Goal: Task Accomplishment & Management: Complete application form

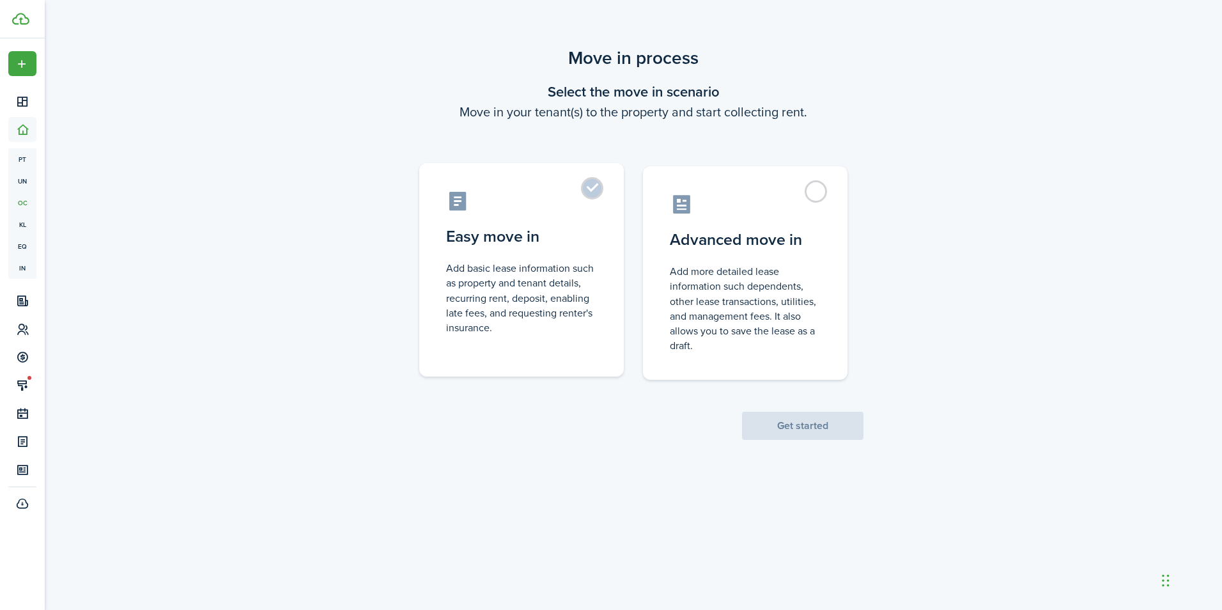
click at [591, 195] on label "Easy move in Add basic lease information such as property and tenant details, r…" at bounding box center [521, 269] width 205 height 213
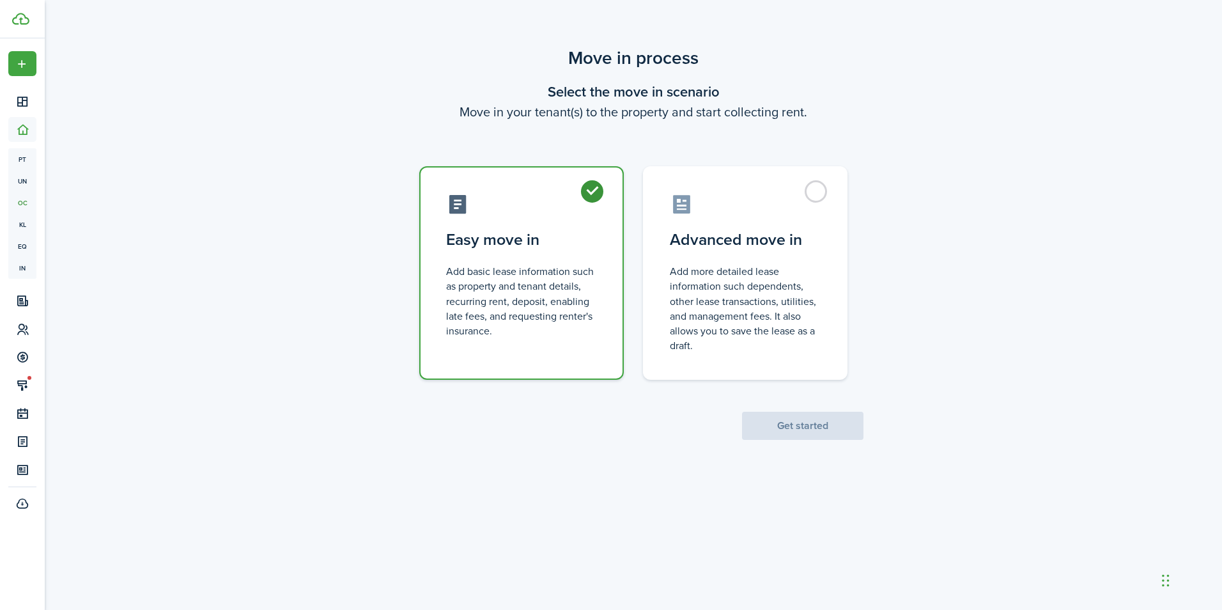
radio input "true"
click at [798, 427] on button "Get started" at bounding box center [802, 426] width 121 height 28
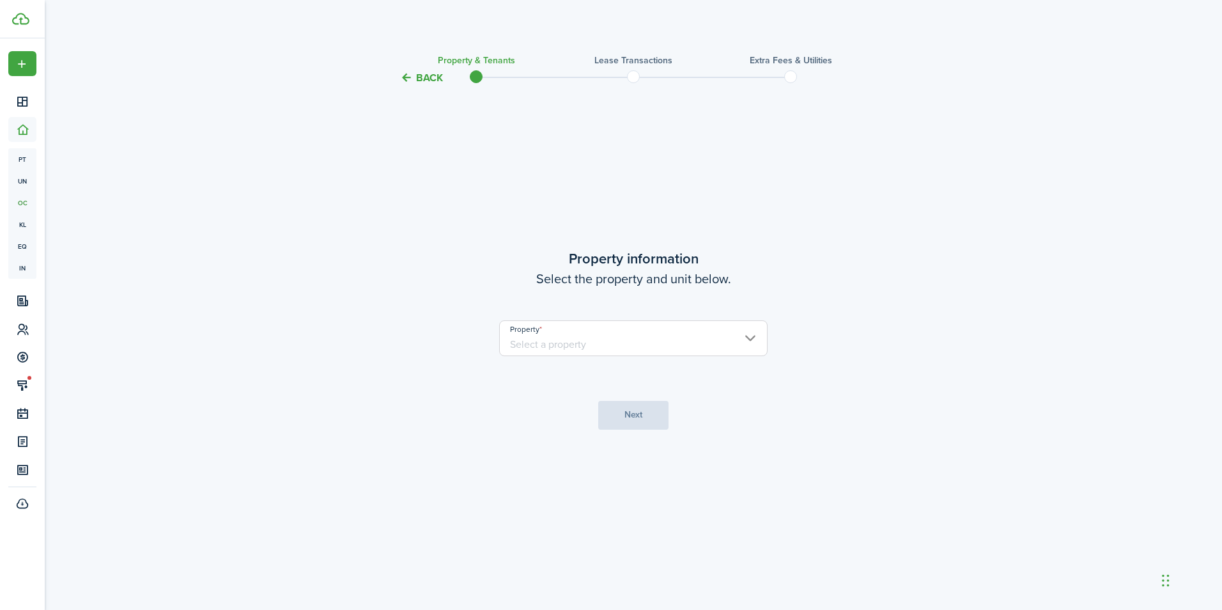
click at [754, 338] on input "Property" at bounding box center [633, 338] width 268 height 36
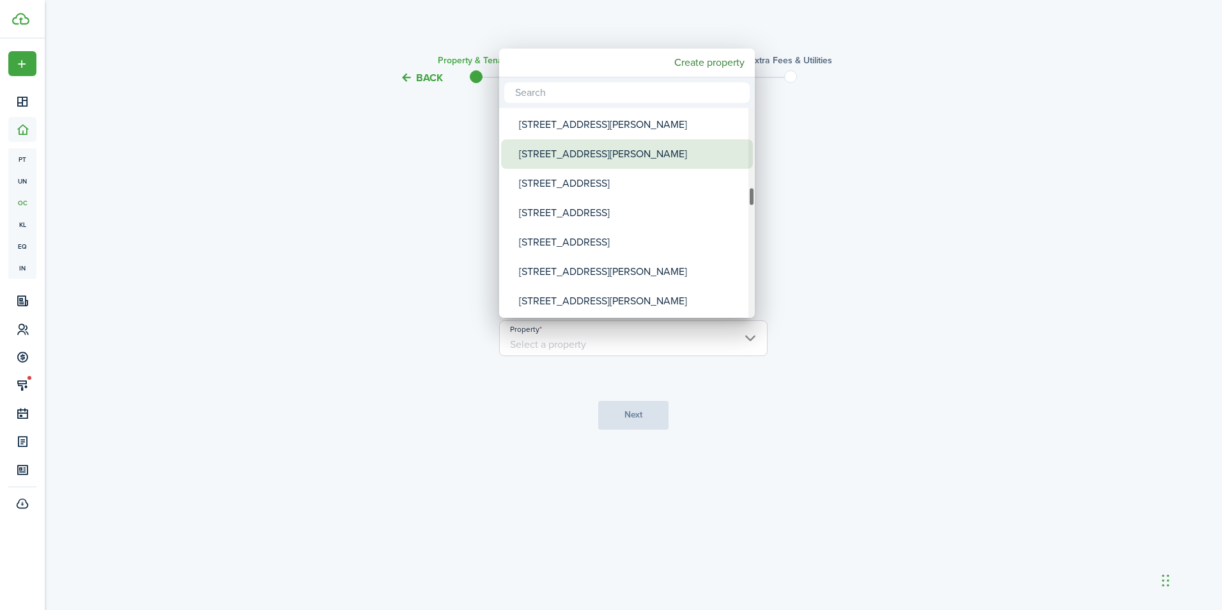
click at [562, 149] on div "[STREET_ADDRESS][PERSON_NAME]" at bounding box center [632, 153] width 226 height 29
type input "[STREET_ADDRESS][PERSON_NAME]"
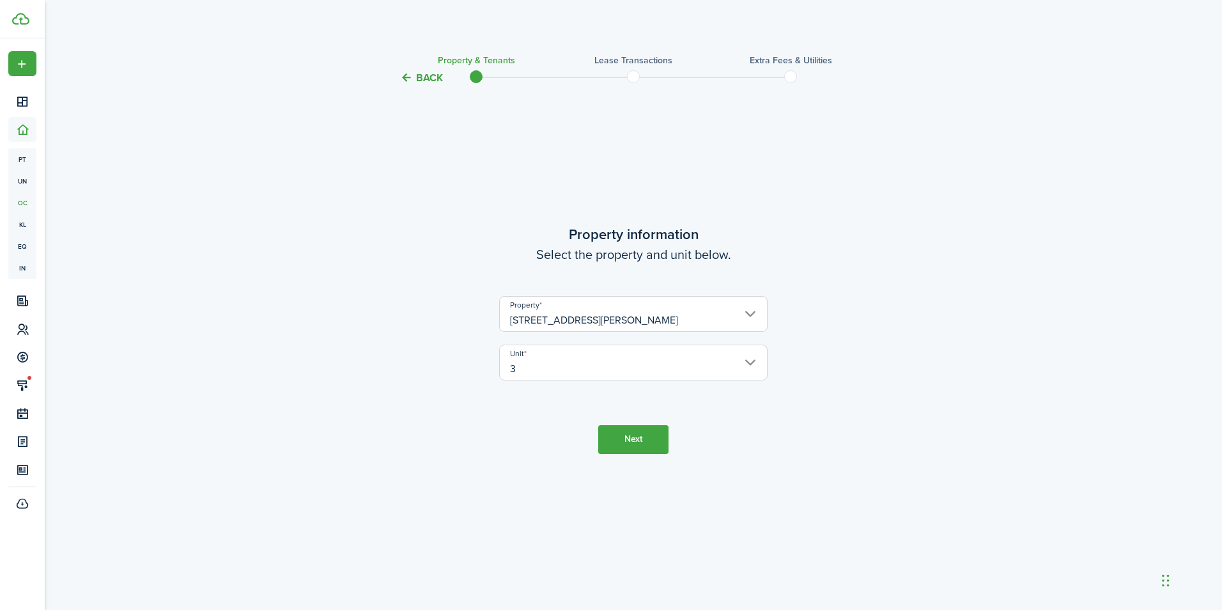
click at [615, 434] on button "Next" at bounding box center [633, 439] width 70 height 29
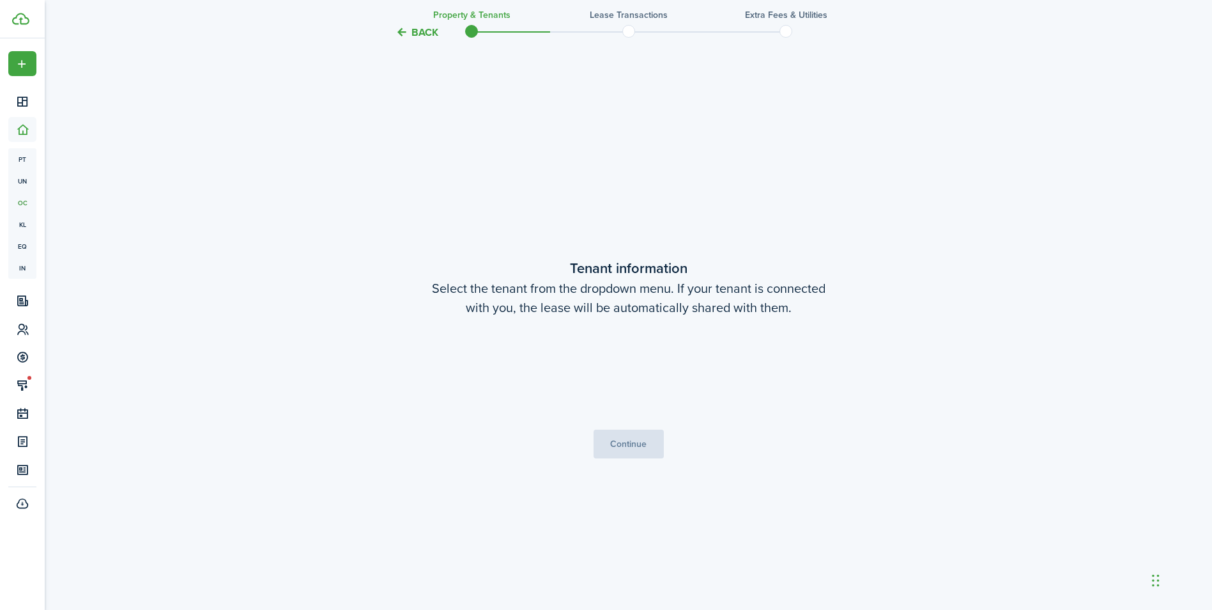
scroll to position [524, 0]
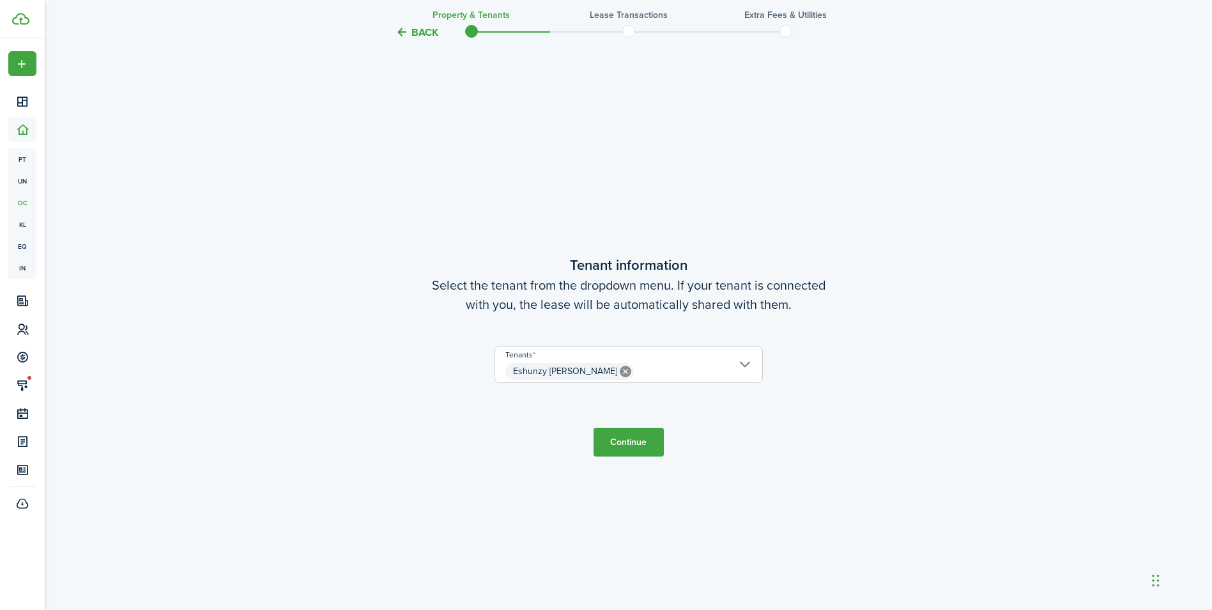
click at [616, 434] on button "Continue" at bounding box center [629, 442] width 70 height 29
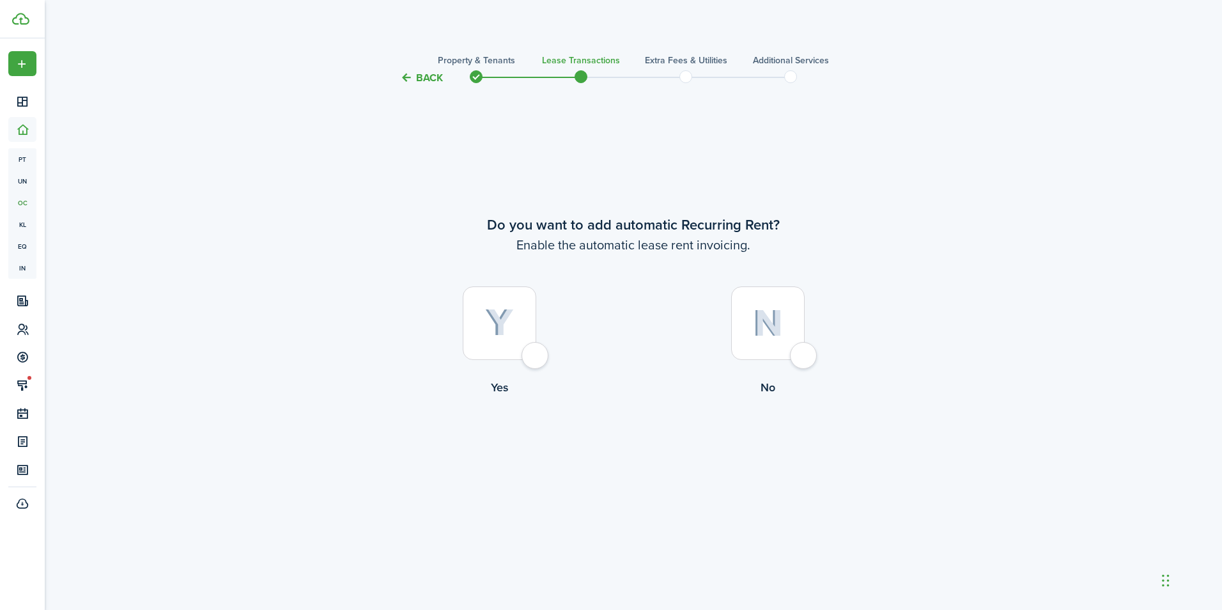
click at [527, 360] on div at bounding box center [500, 323] width 74 height 74
radio input "true"
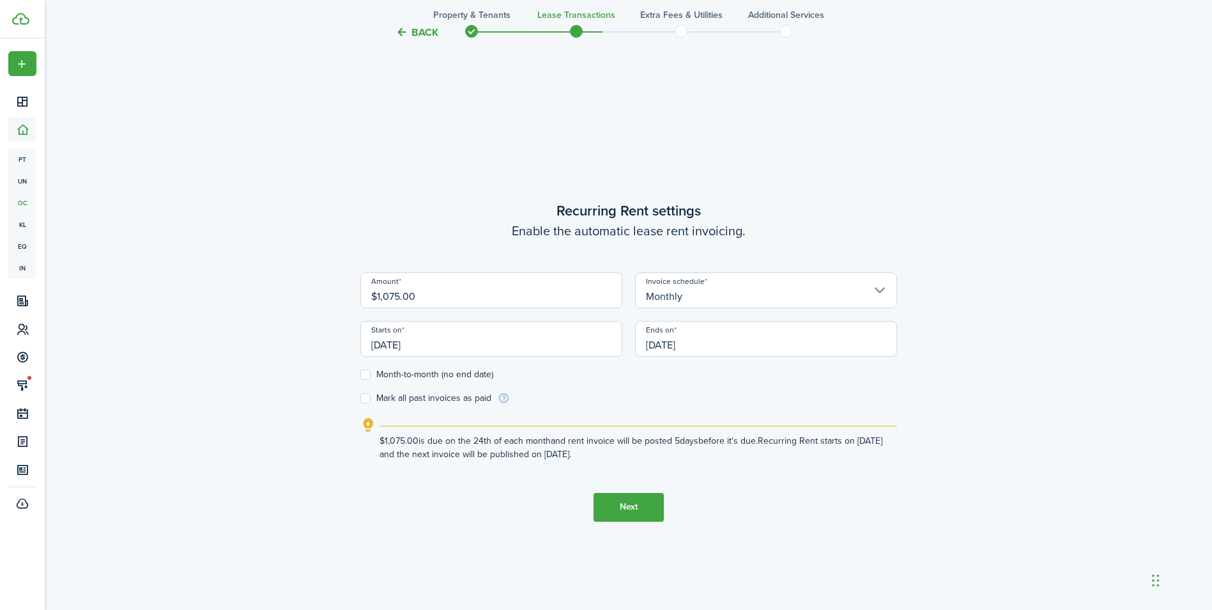
scroll to position [524, 0]
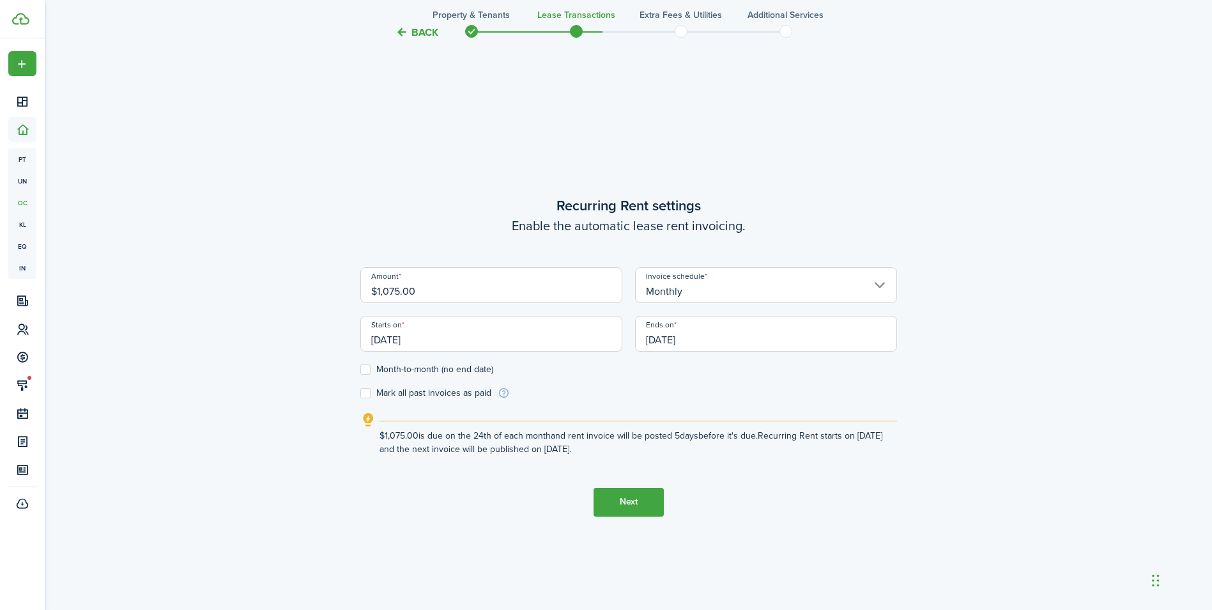
click at [445, 292] on input "$1,075.00" at bounding box center [491, 285] width 262 height 36
click at [450, 346] on input "[DATE]" at bounding box center [491, 334] width 262 height 36
type input "$1,250.00"
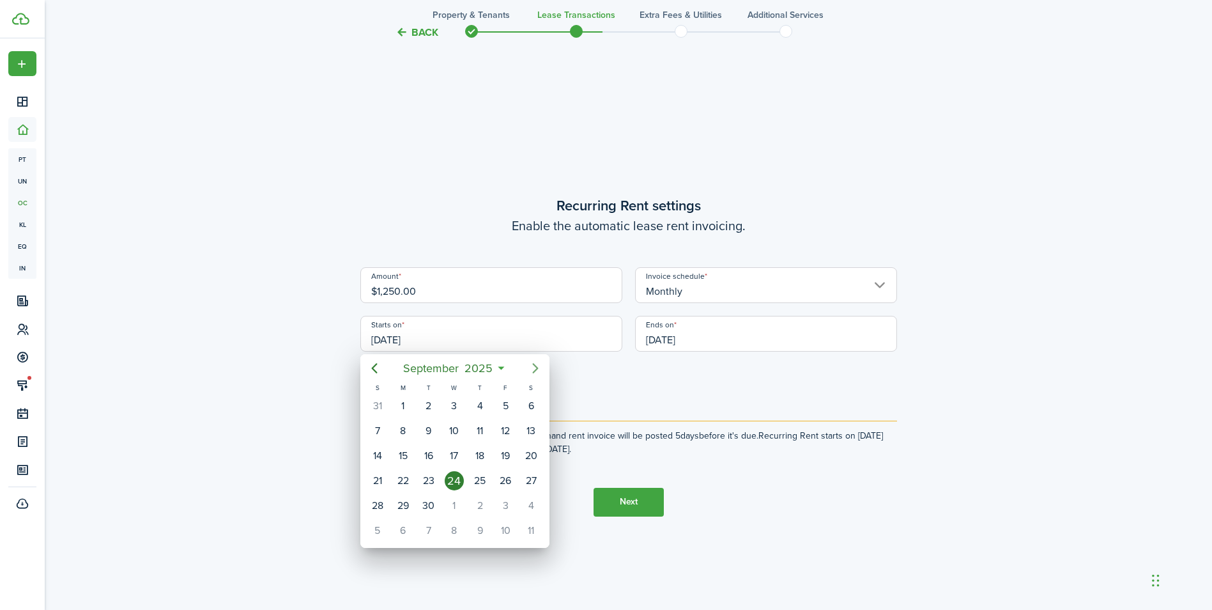
click at [536, 370] on icon "Next page" at bounding box center [535, 368] width 6 height 10
click at [451, 405] on div "1" at bounding box center [454, 405] width 19 height 19
type input "[DATE]"
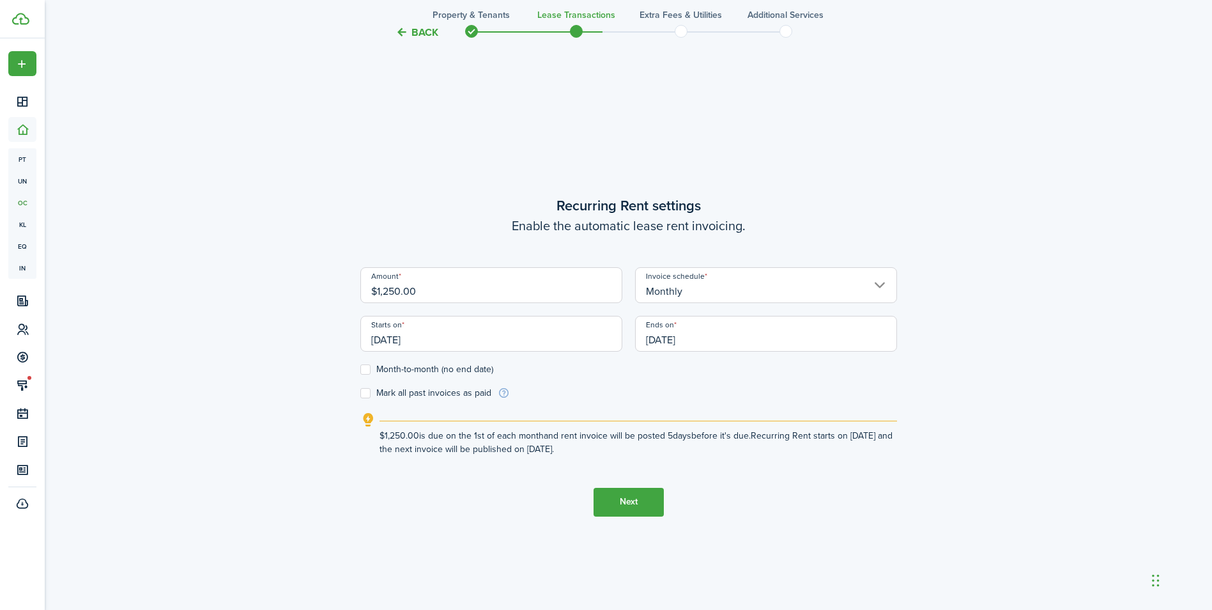
click at [724, 340] on input "[DATE]" at bounding box center [766, 334] width 262 height 36
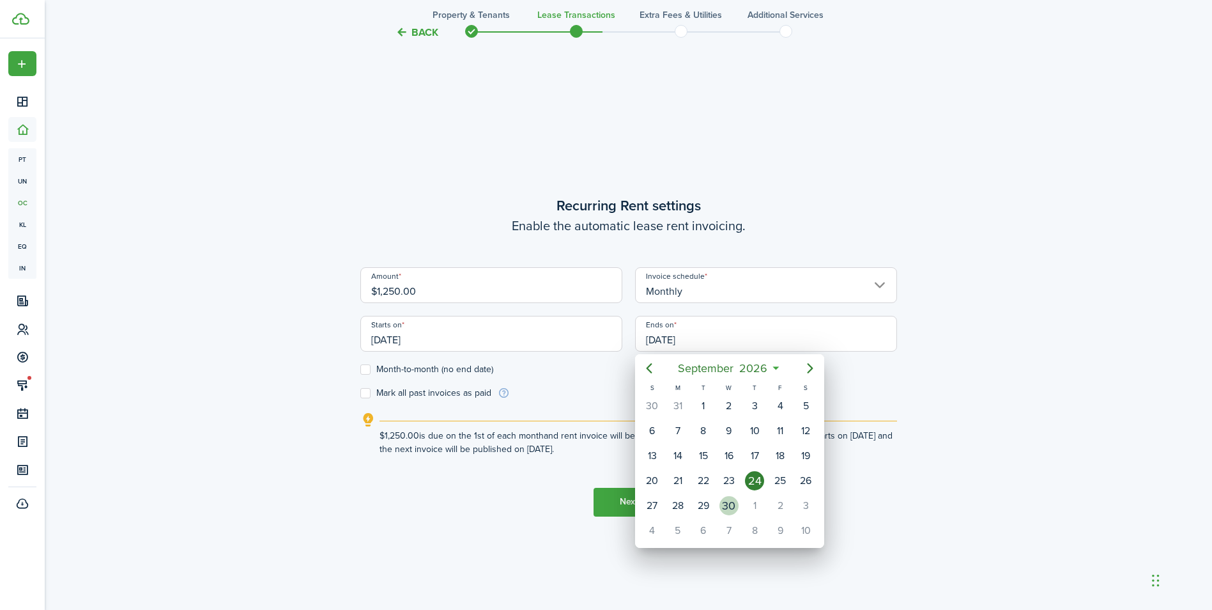
click at [729, 500] on div "30" at bounding box center [729, 505] width 19 height 19
type input "[DATE]"
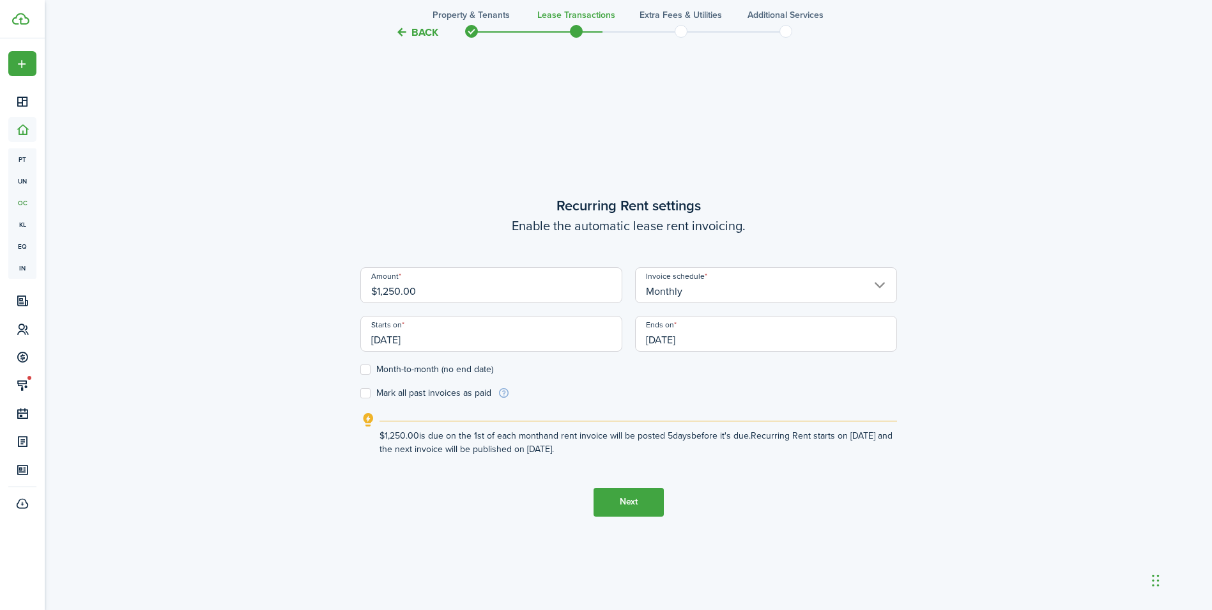
click at [621, 502] on button "Next" at bounding box center [629, 502] width 70 height 29
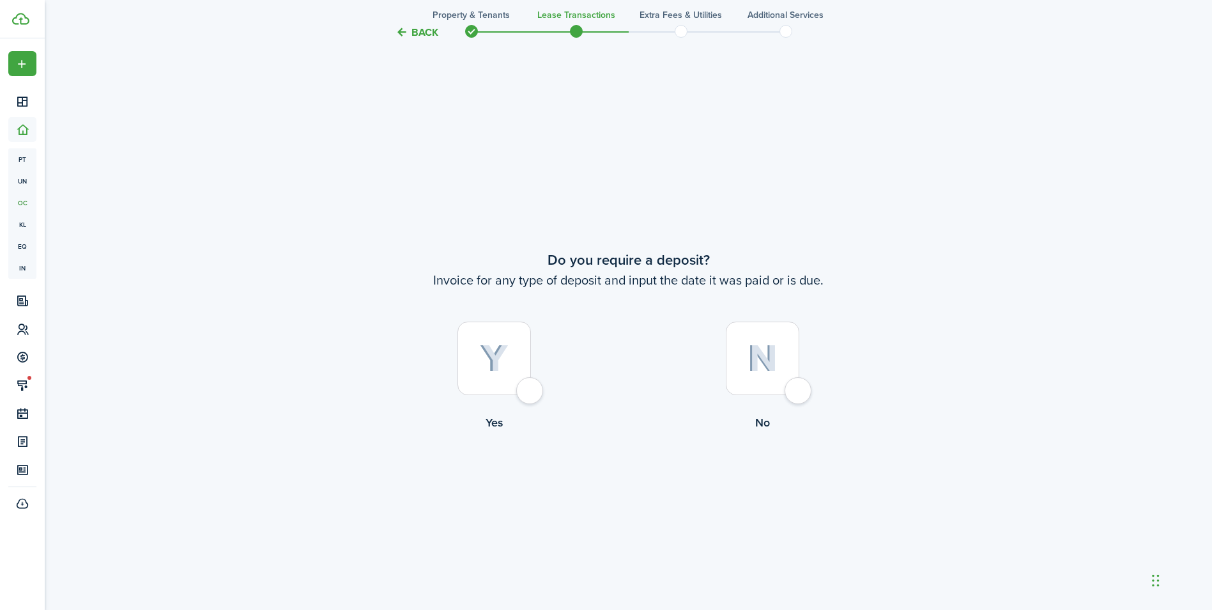
scroll to position [1134, 0]
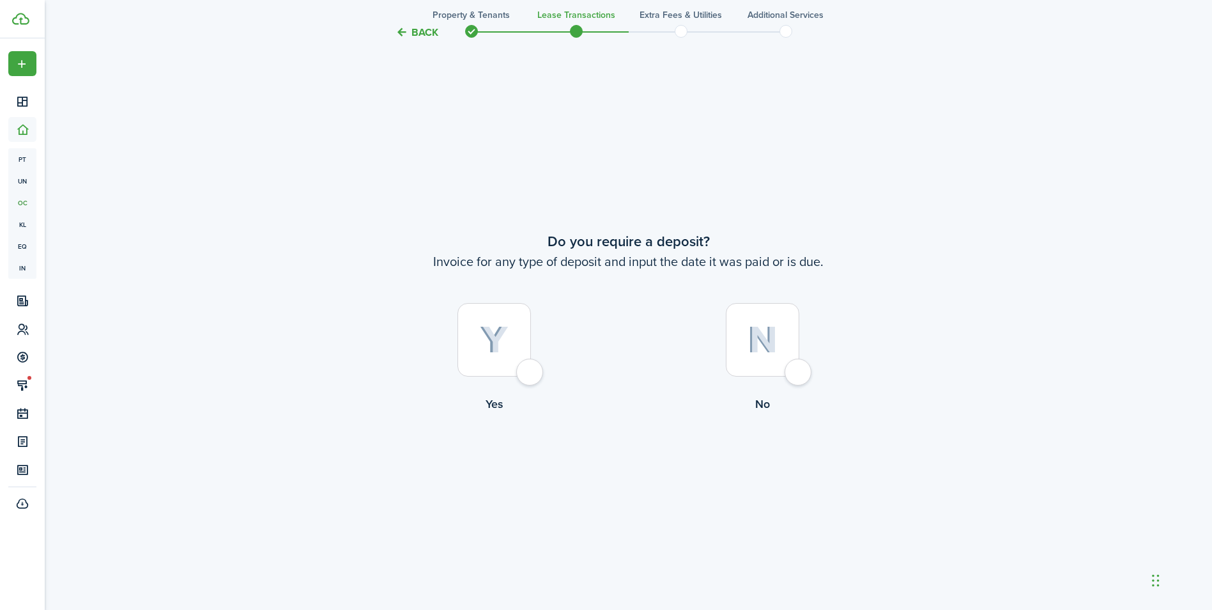
click at [796, 366] on div at bounding box center [763, 340] width 74 height 74
radio input "true"
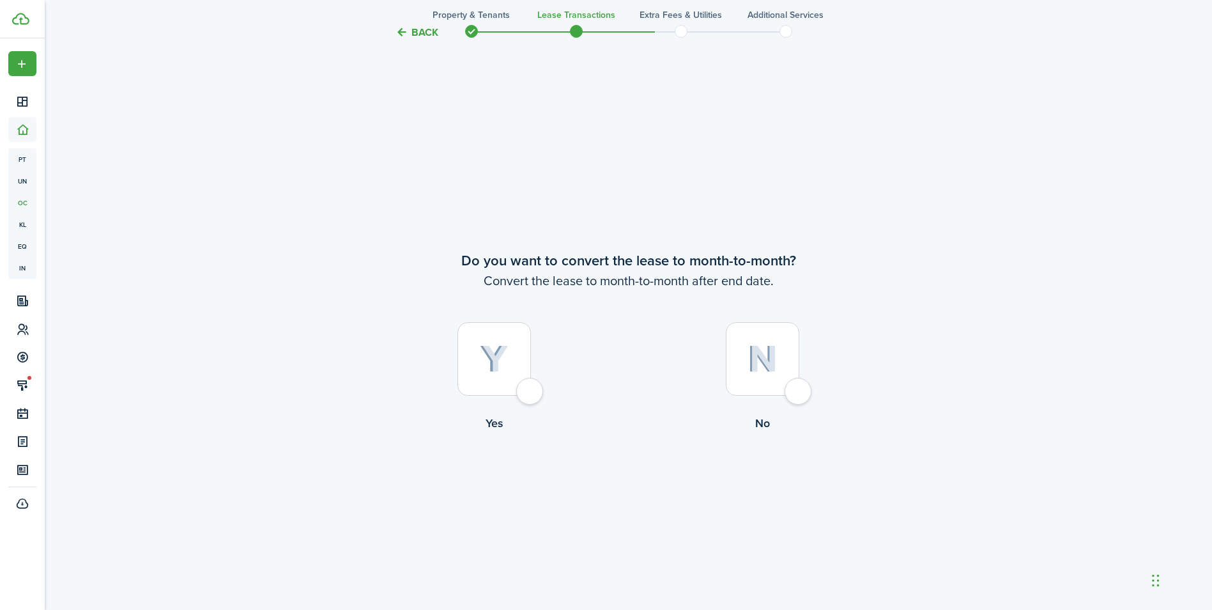
scroll to position [1744, 0]
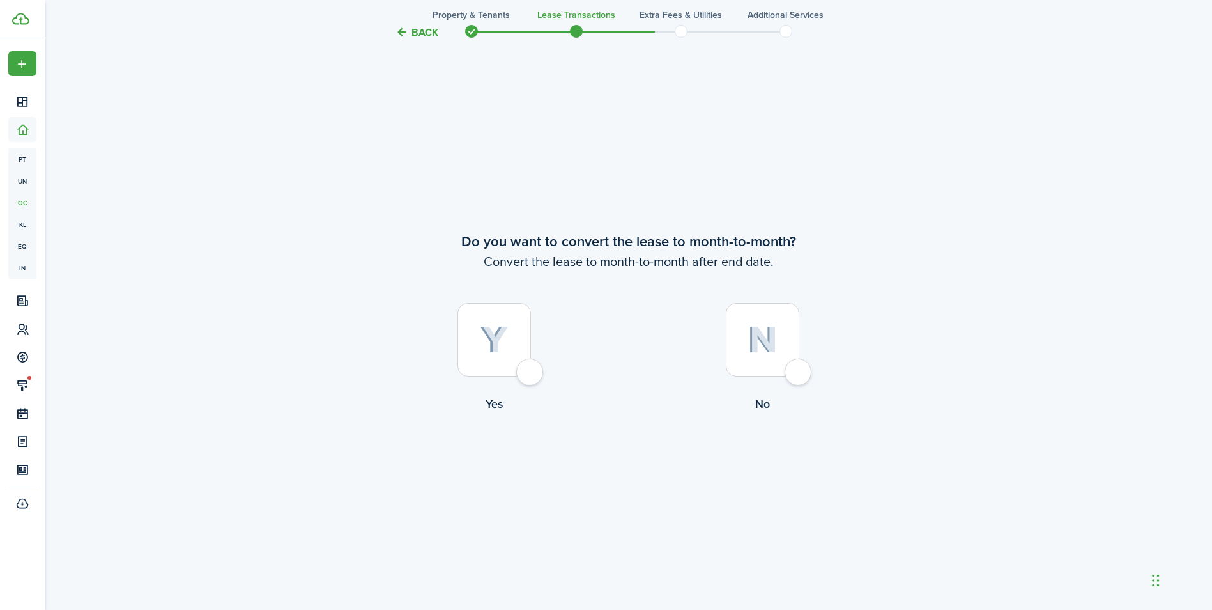
click at [525, 376] on div at bounding box center [495, 340] width 74 height 74
radio input "true"
click at [619, 463] on button "Continue" at bounding box center [629, 465] width 70 height 29
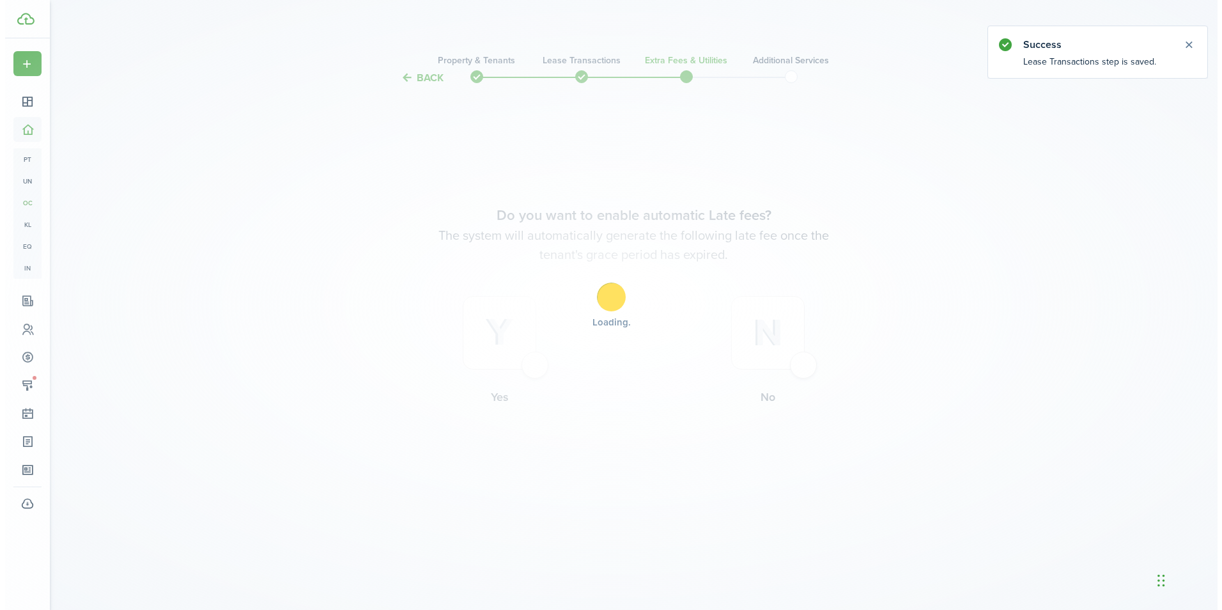
scroll to position [0, 0]
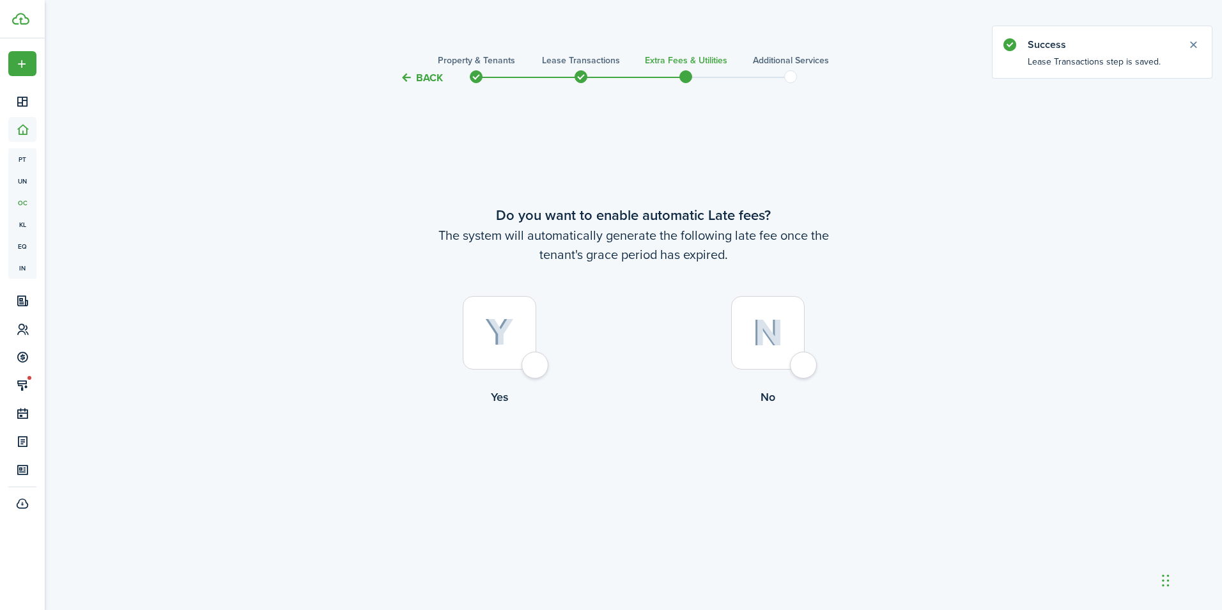
click at [526, 363] on div at bounding box center [500, 333] width 74 height 74
radio input "true"
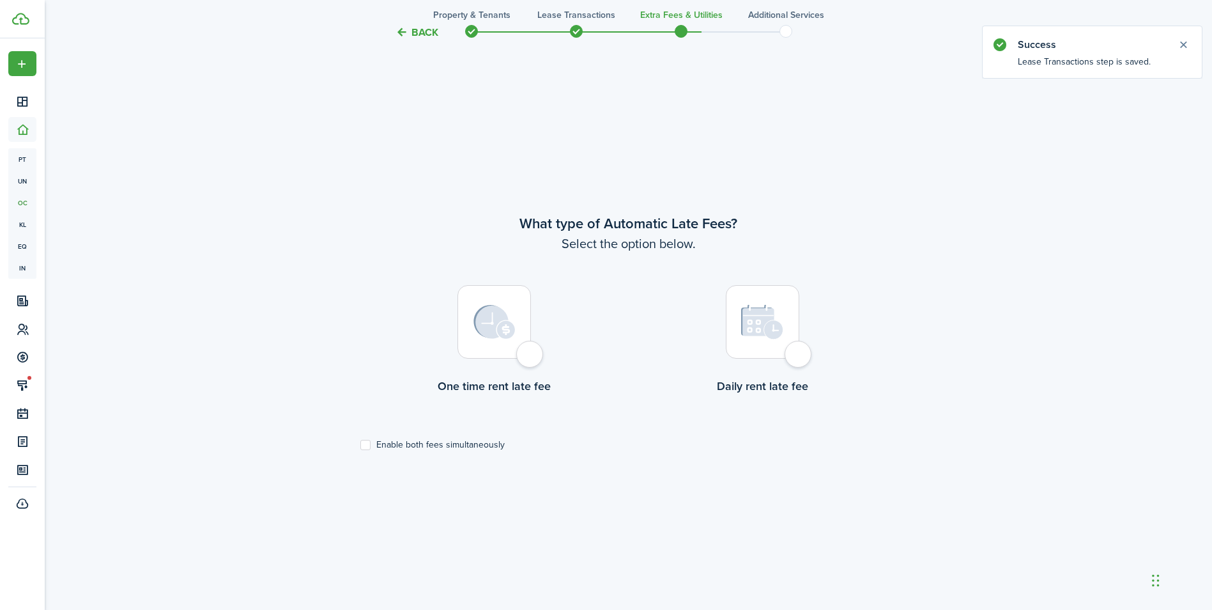
scroll to position [524, 0]
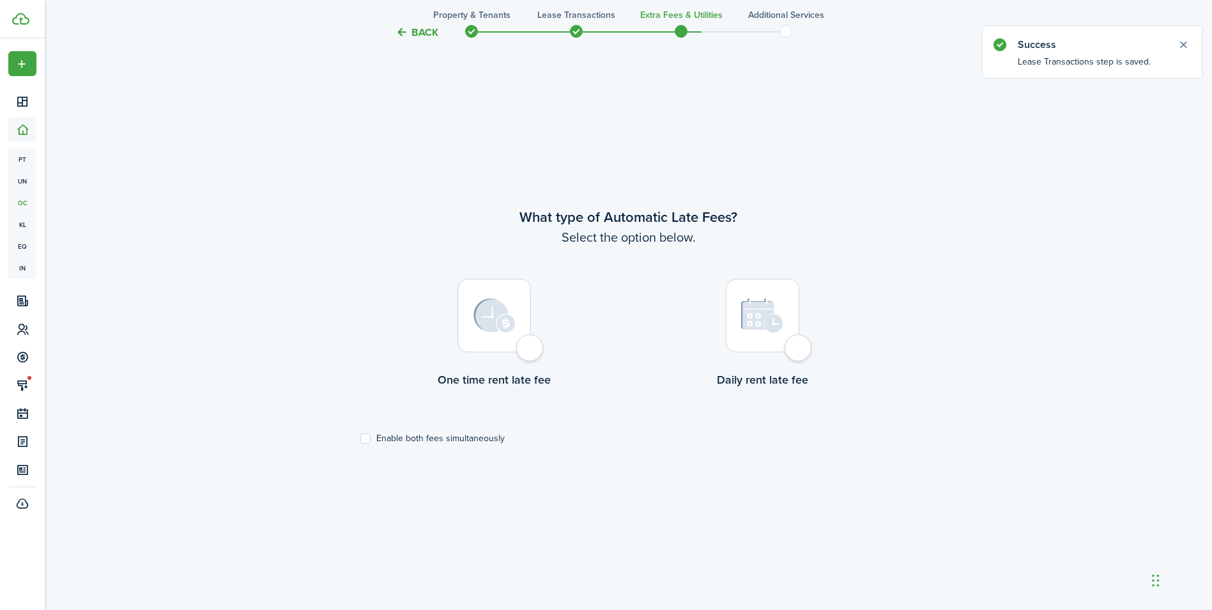
click at [528, 352] on div at bounding box center [495, 316] width 74 height 74
radio input "true"
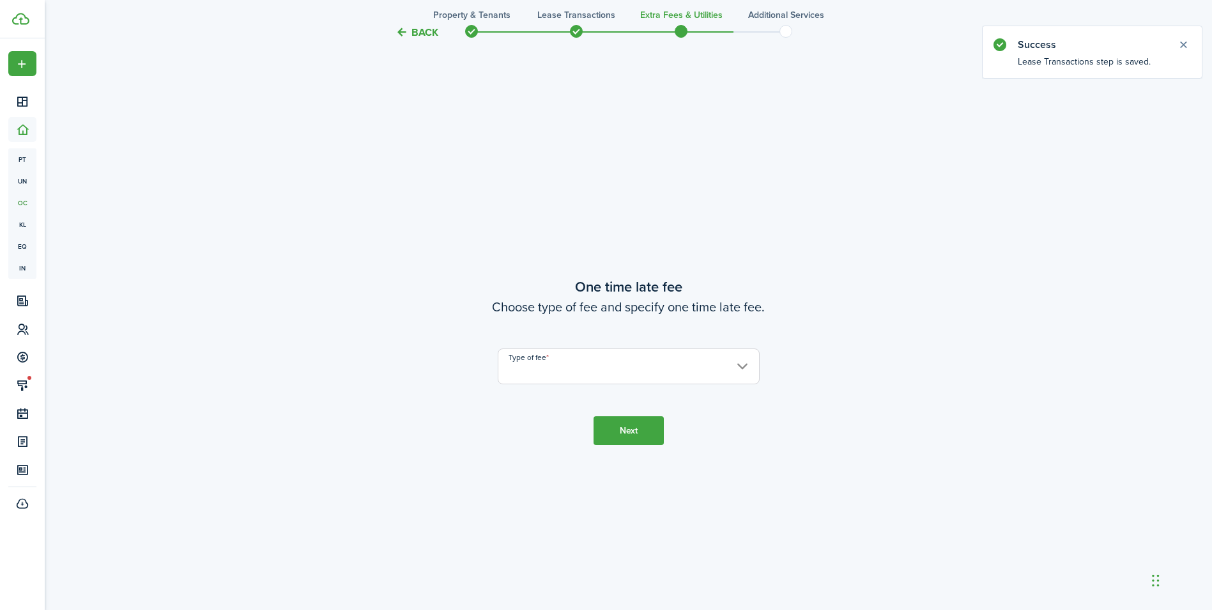
scroll to position [1134, 0]
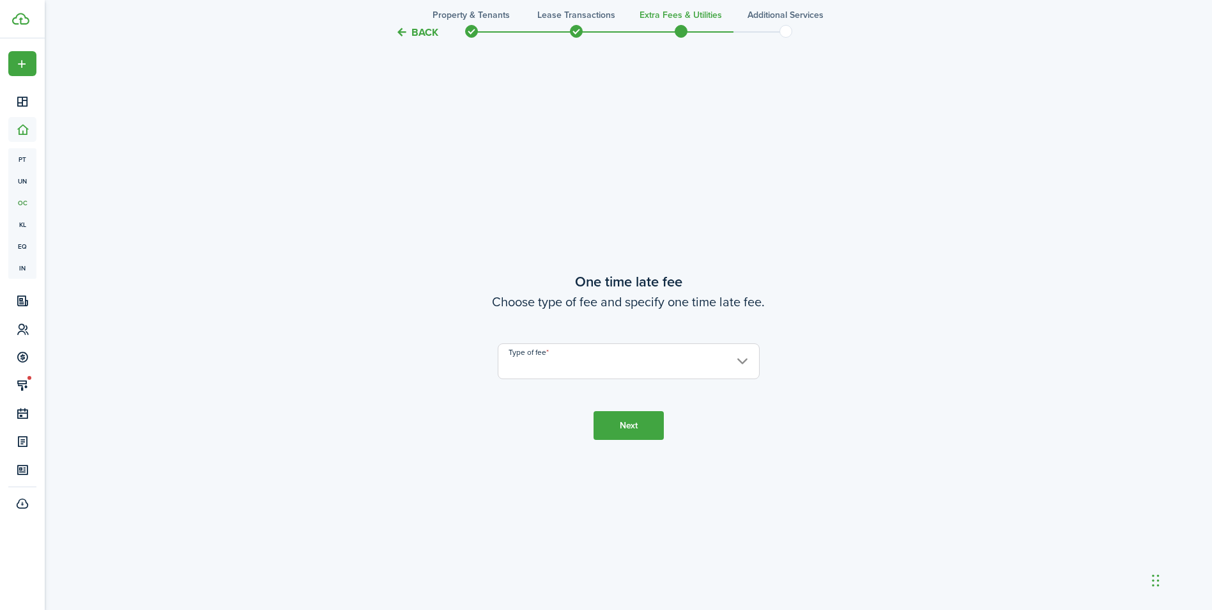
click at [738, 357] on input "Type of fee" at bounding box center [629, 361] width 262 height 36
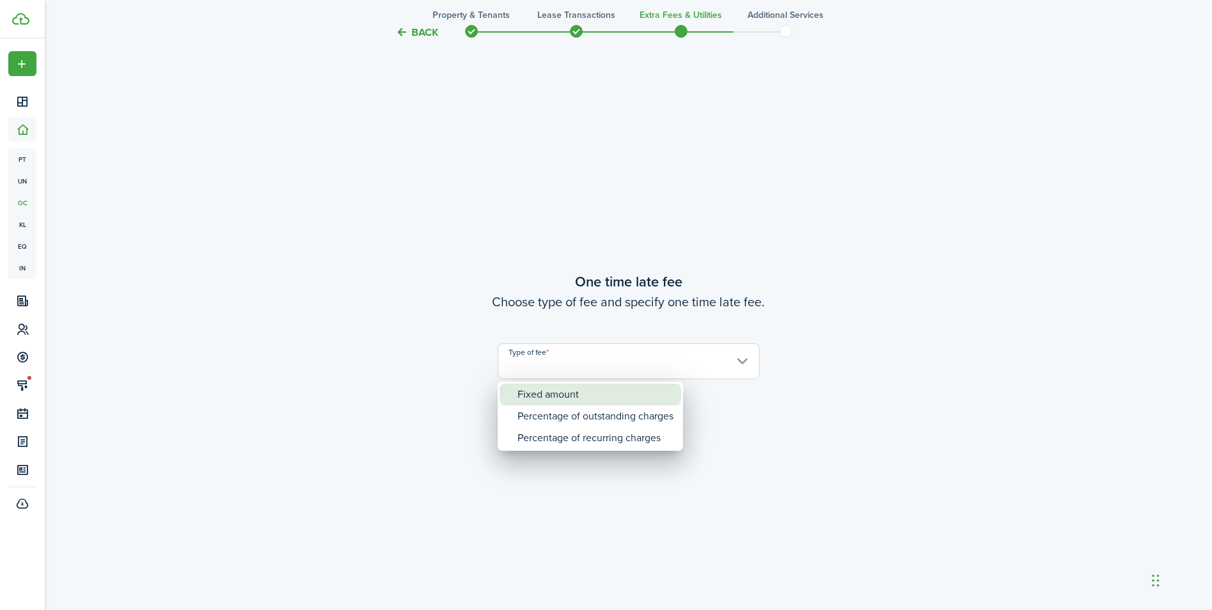
click at [551, 391] on div "Fixed amount" at bounding box center [596, 394] width 156 height 22
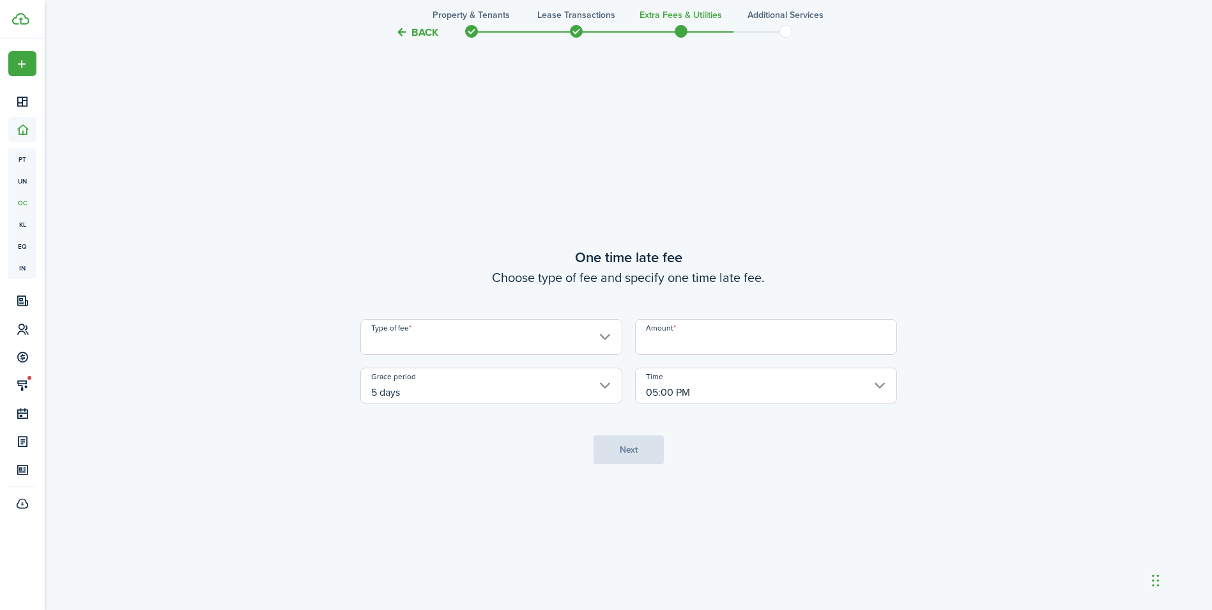
type input "Fixed amount"
click at [685, 344] on input "Amount" at bounding box center [766, 337] width 262 height 36
type input "$25.00"
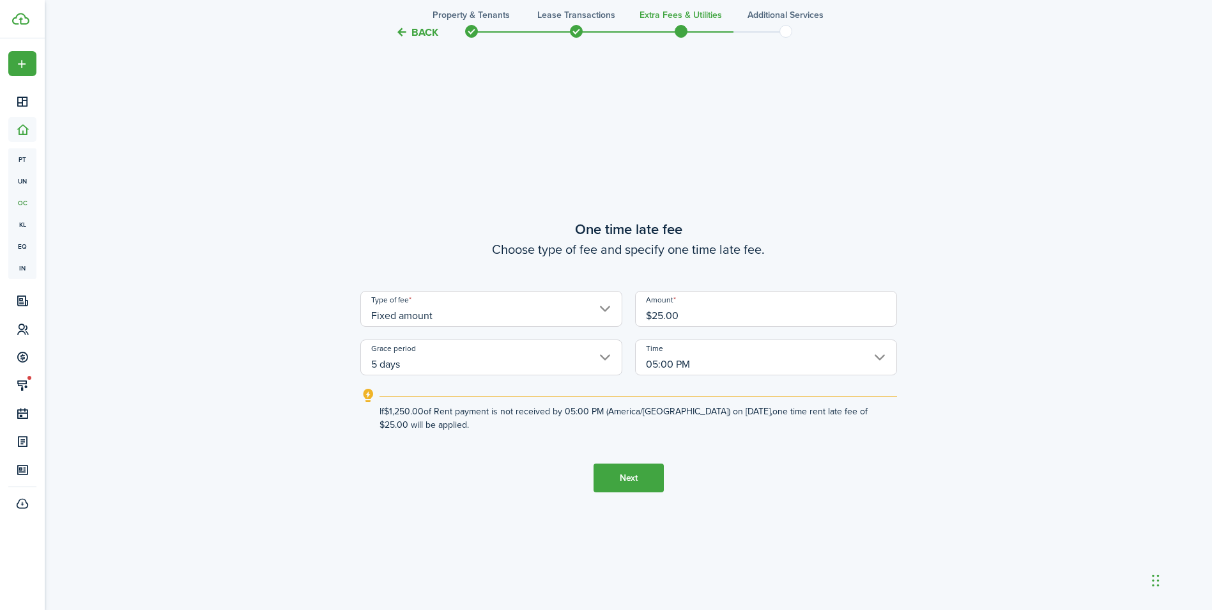
click at [625, 479] on button "Next" at bounding box center [629, 477] width 70 height 29
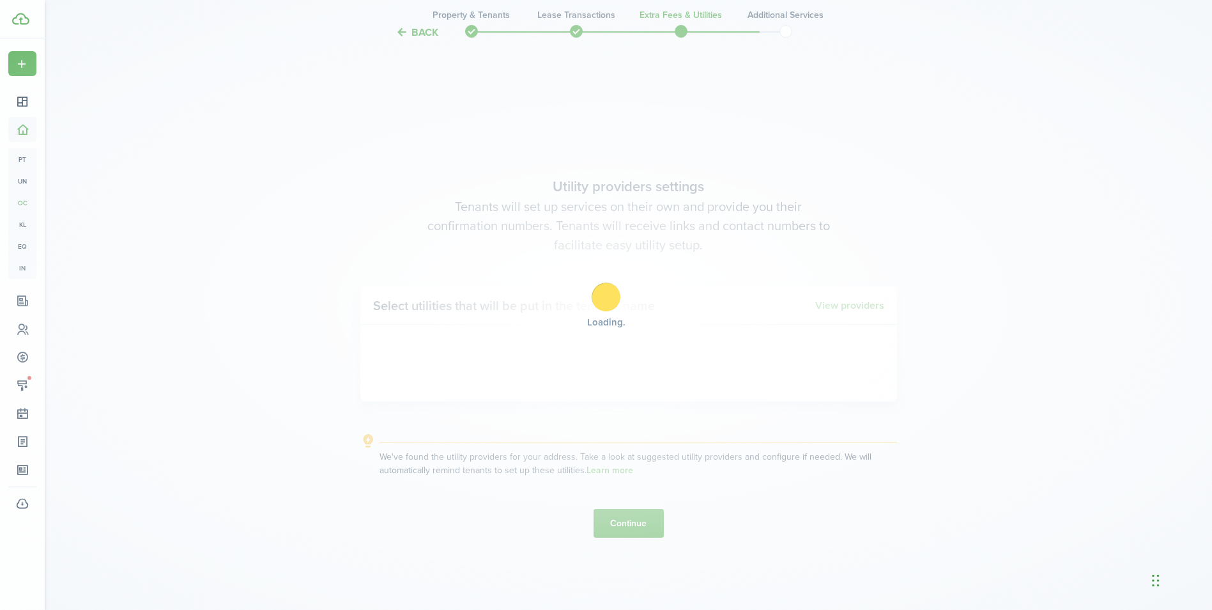
scroll to position [1744, 0]
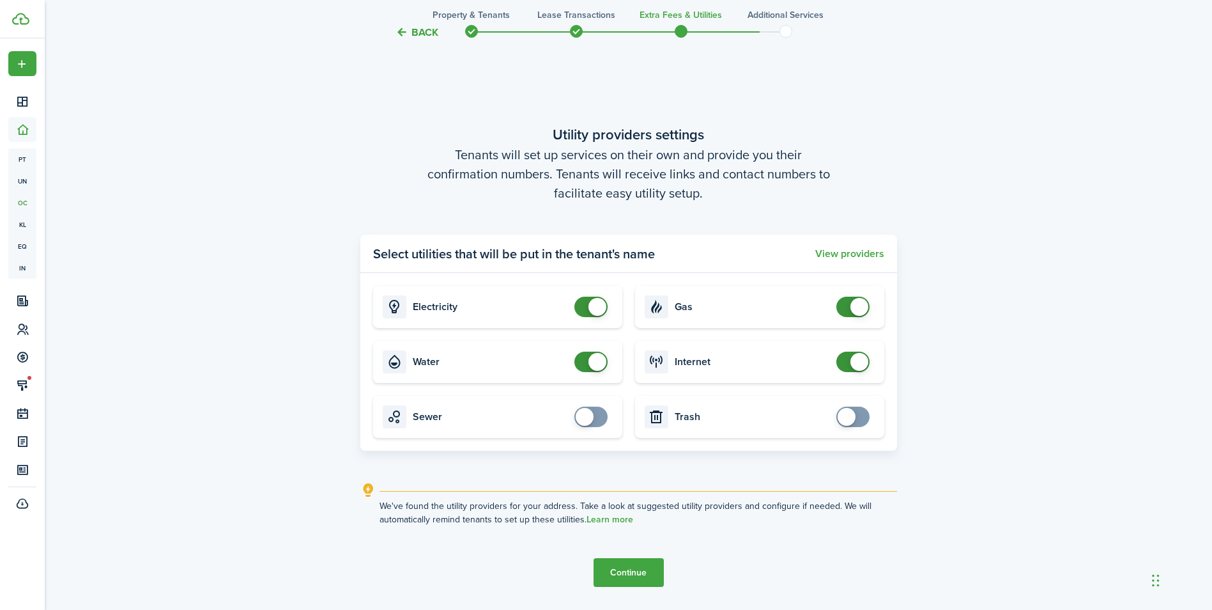
click at [628, 575] on button "Continue" at bounding box center [629, 572] width 70 height 29
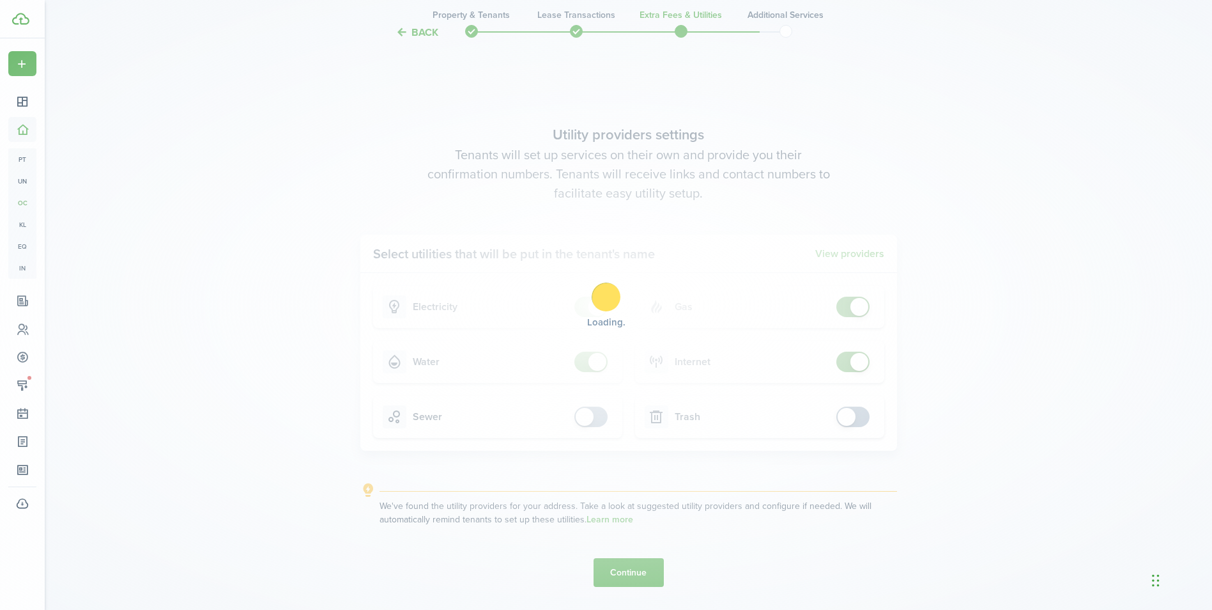
scroll to position [0, 0]
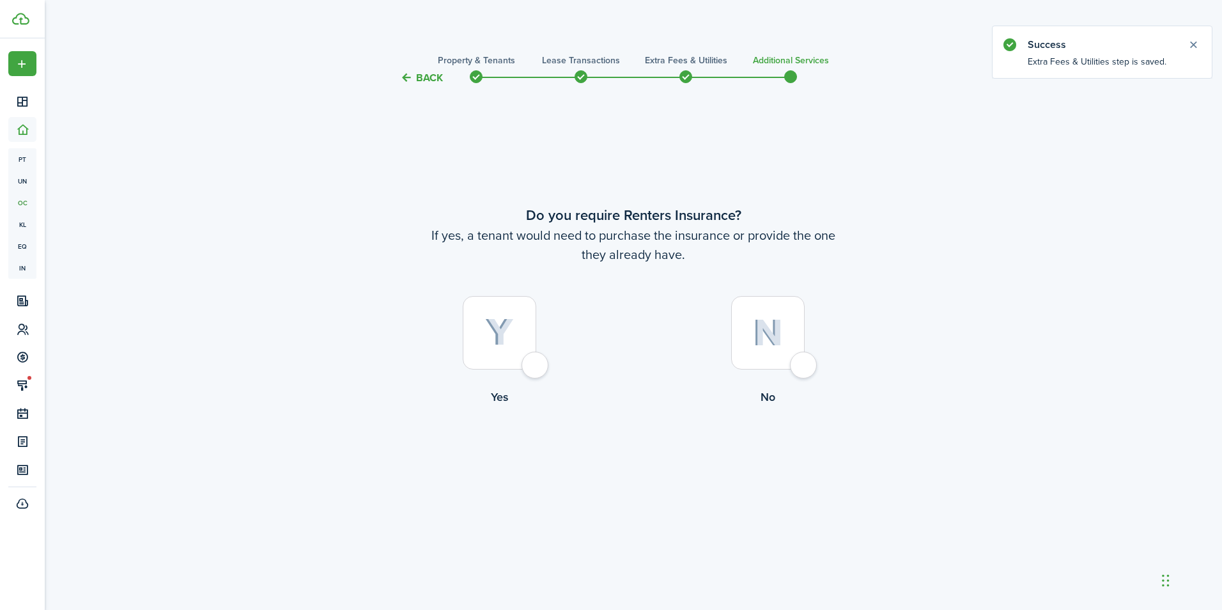
click at [800, 366] on div at bounding box center [768, 333] width 74 height 74
radio input "true"
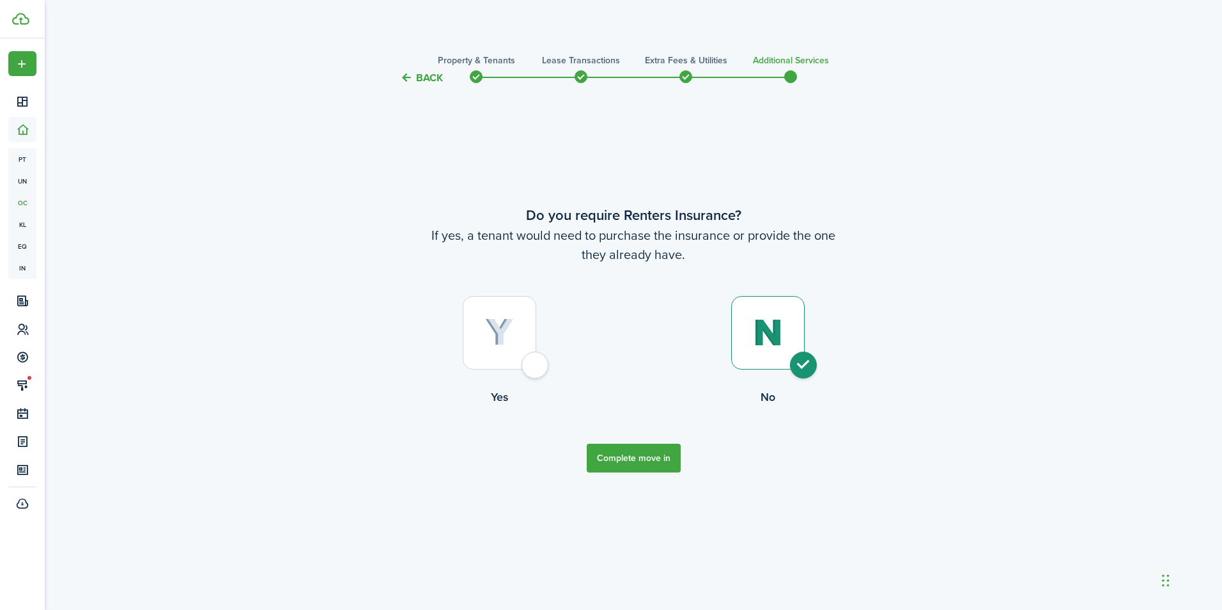
click at [625, 464] on button "Complete move in" at bounding box center [634, 458] width 94 height 29
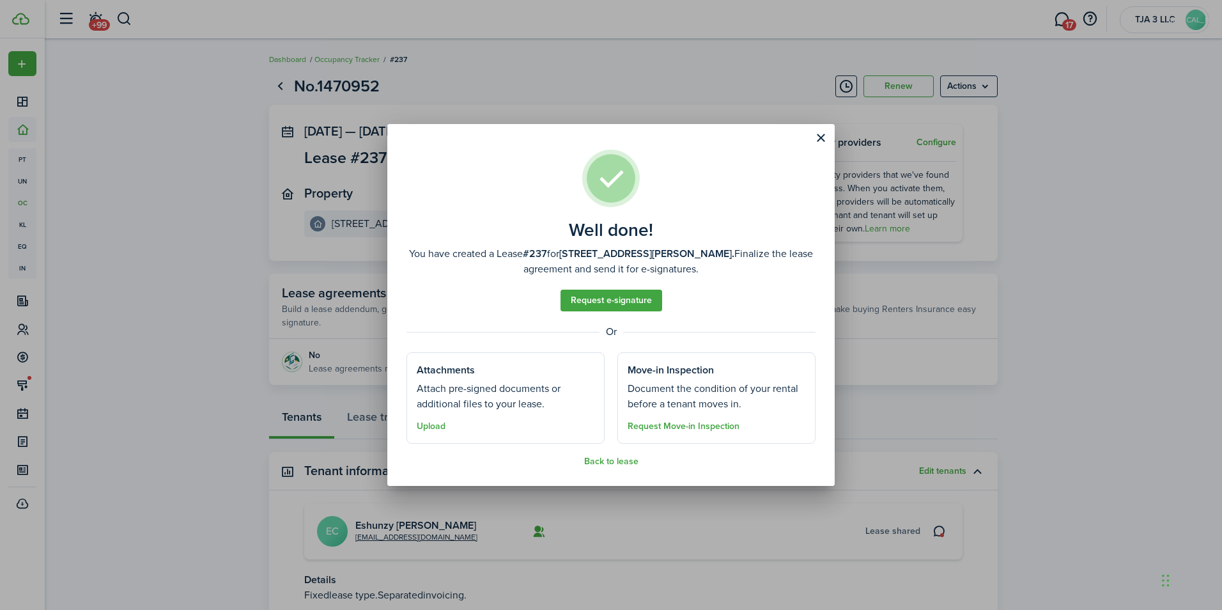
click at [619, 454] on assembled-view "Well done! You have created a Lease #237 for [STREET_ADDRESS][PERSON_NAME]. Fin…" at bounding box center [610, 308] width 409 height 317
click at [619, 463] on button "Back to lease" at bounding box center [611, 461] width 54 height 10
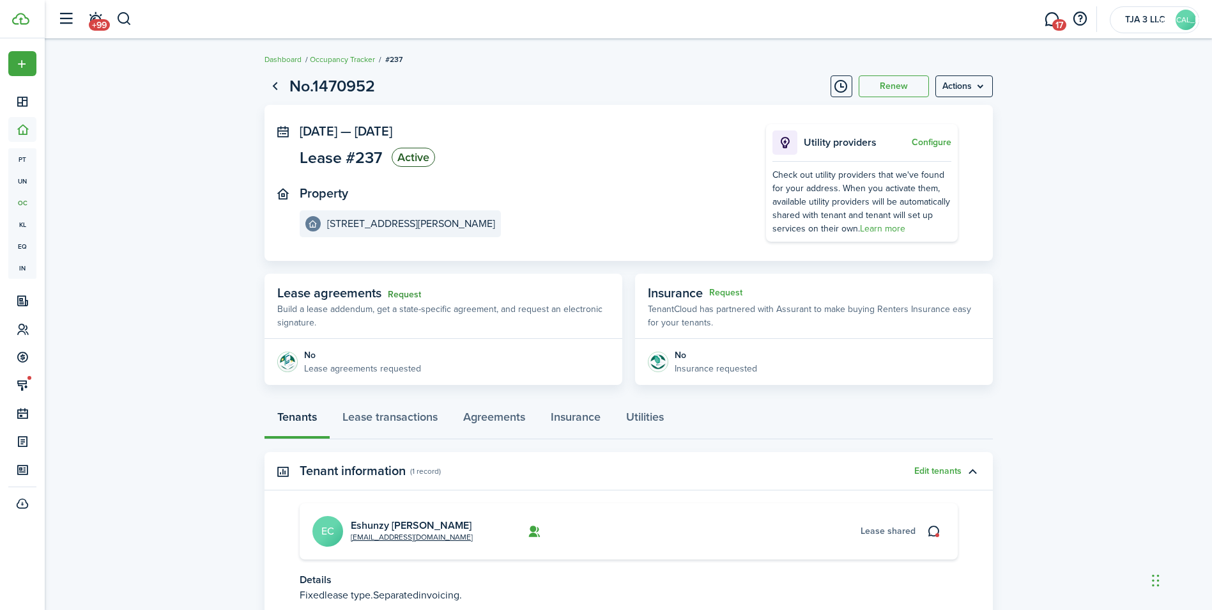
click at [398, 292] on link "Request" at bounding box center [404, 295] width 33 height 10
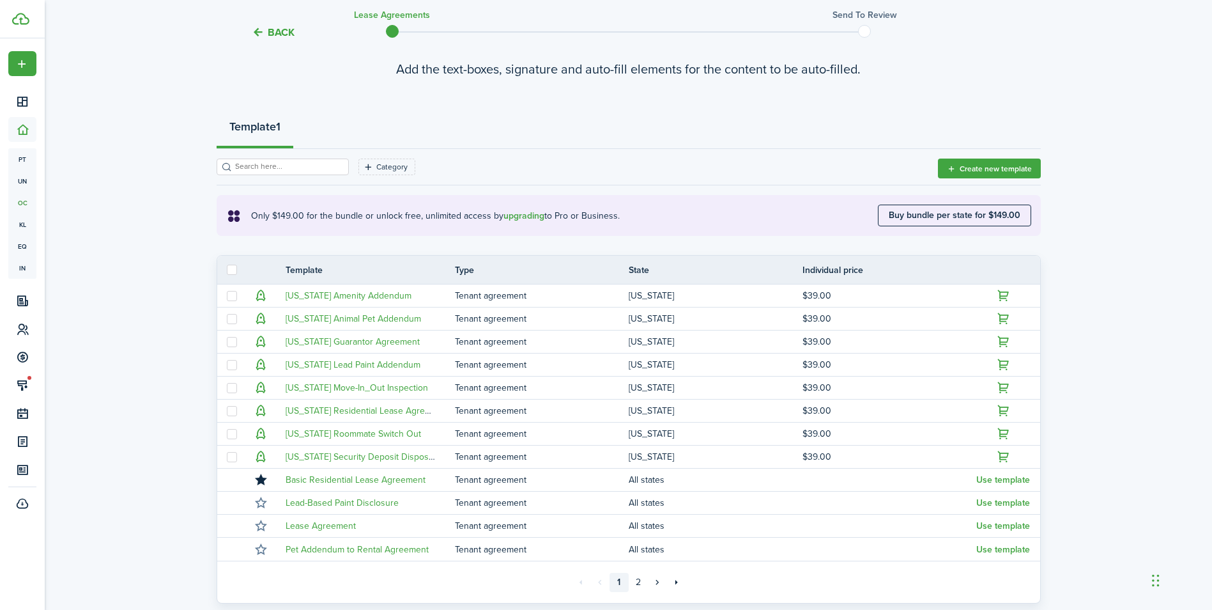
scroll to position [197, 0]
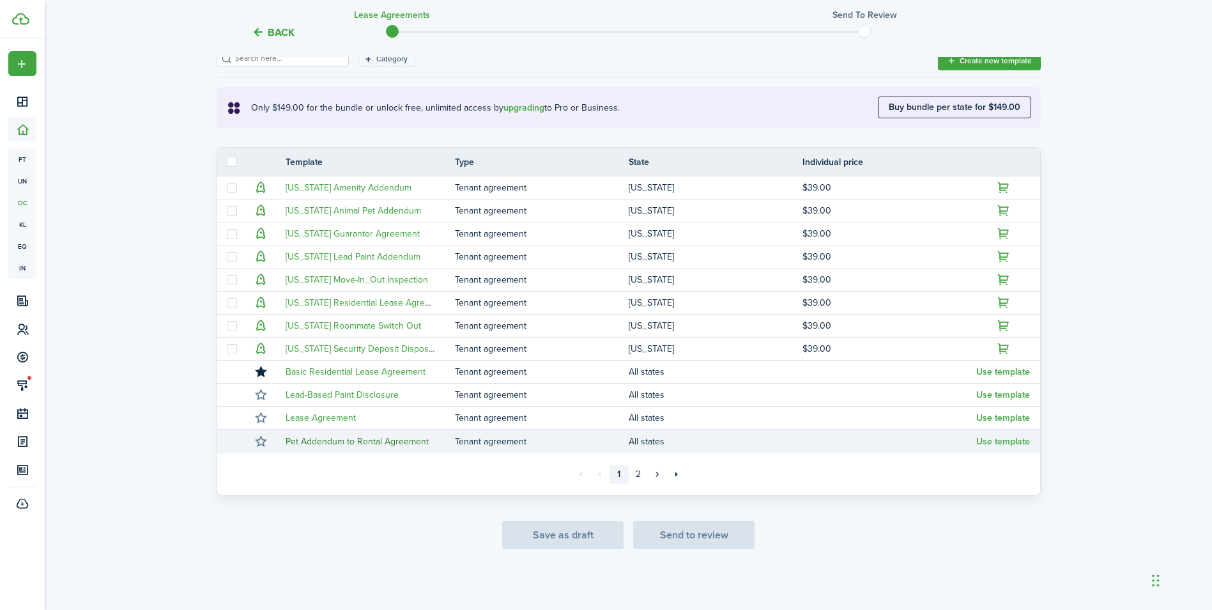
click at [389, 439] on link "Pet Addendum to Rental Agreement" at bounding box center [357, 441] width 143 height 13
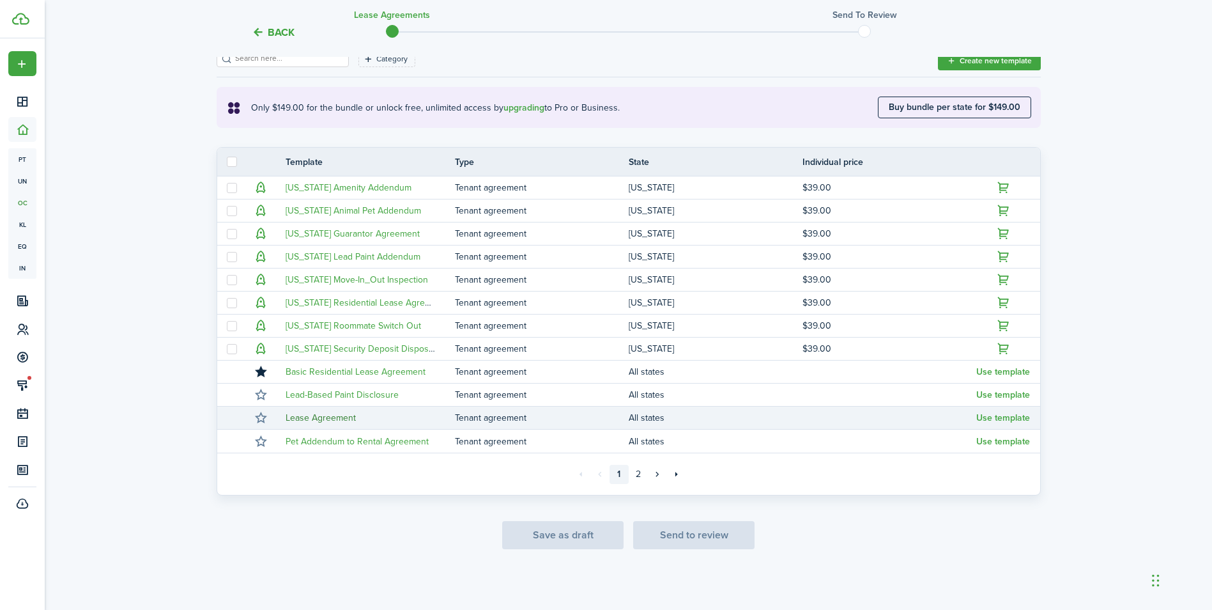
click at [316, 411] on link "Lease Agreement" at bounding box center [321, 417] width 70 height 13
